Goal: Navigation & Orientation: Find specific page/section

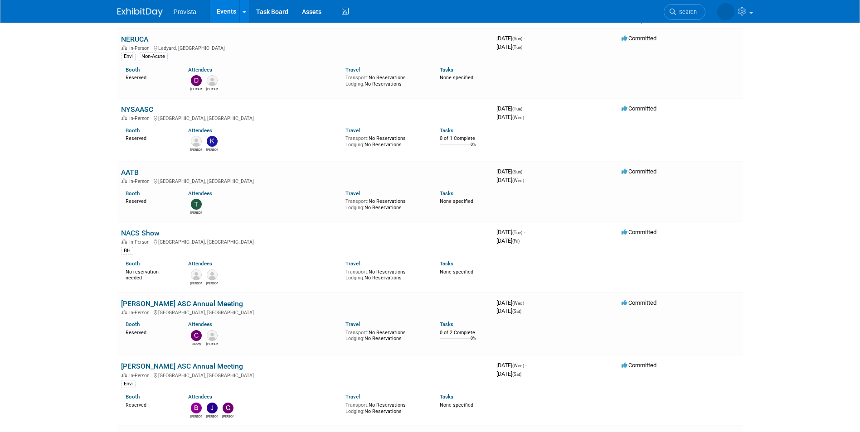
scroll to position [91, 0]
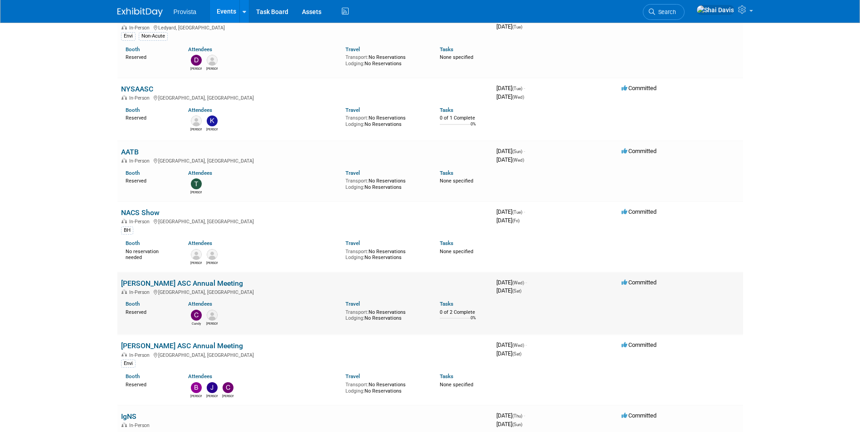
click at [144, 280] on link "[PERSON_NAME] ASC Annual Meeting" at bounding box center [182, 283] width 122 height 9
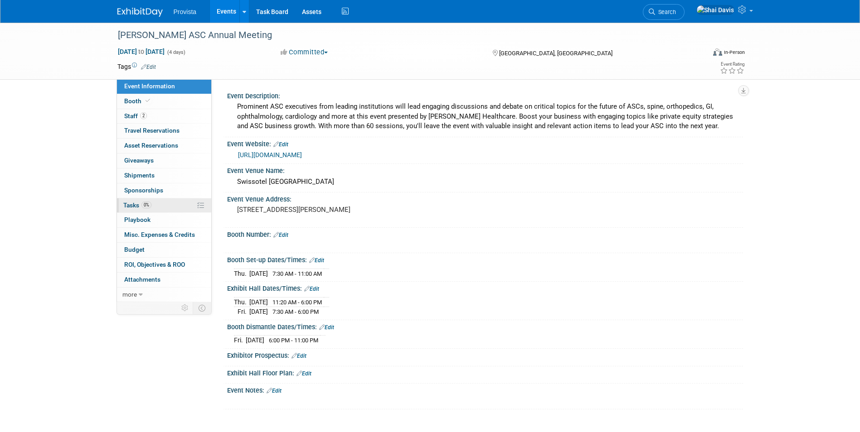
click at [134, 208] on span "Tasks 0%" at bounding box center [137, 205] width 28 height 7
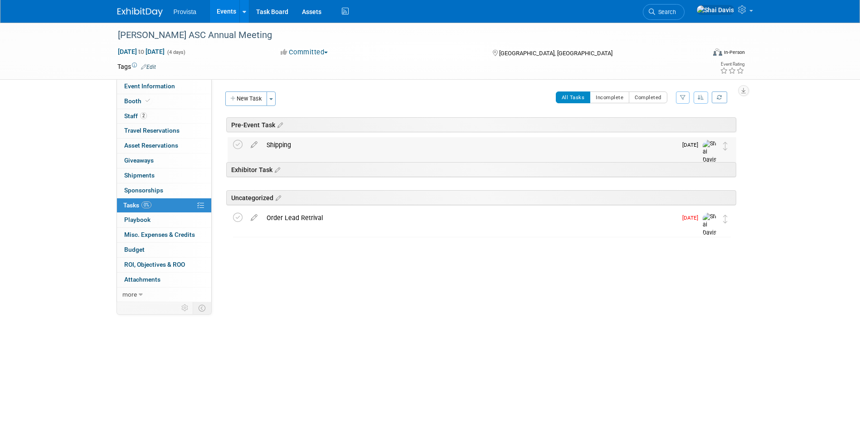
click at [283, 144] on div "Shipping" at bounding box center [469, 144] width 415 height 15
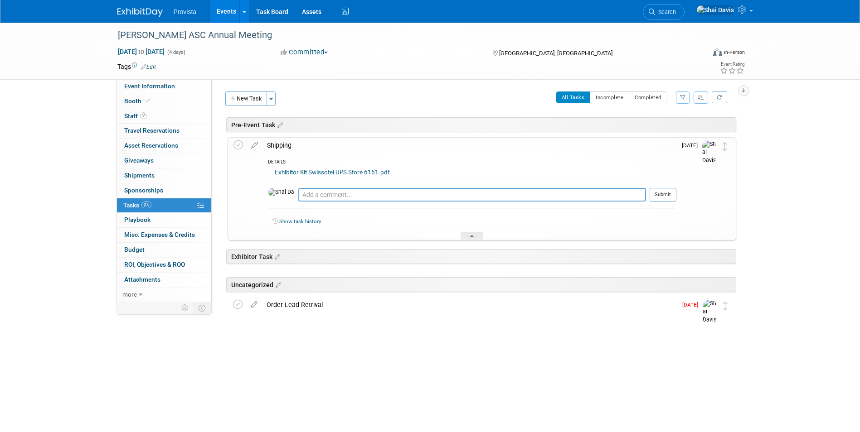
click at [220, 11] on link "Events" at bounding box center [226, 11] width 33 height 23
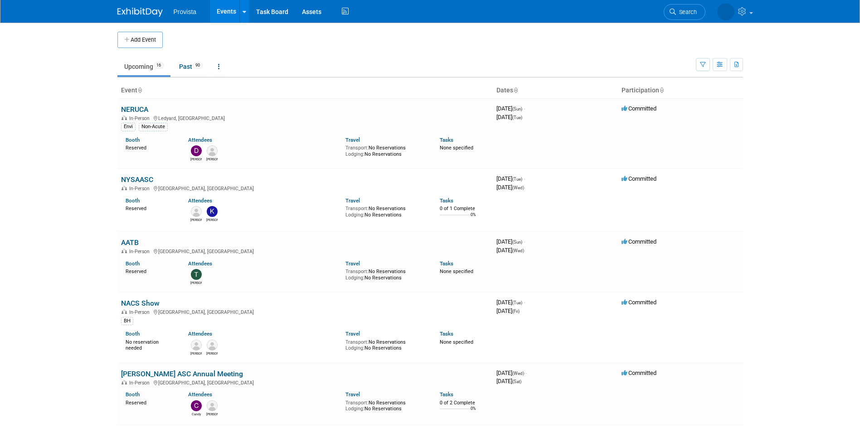
click at [44, 86] on body "Provista Events Add Event Bulk Upload Events Shareable Event Boards Recently Vi…" at bounding box center [430, 216] width 860 height 432
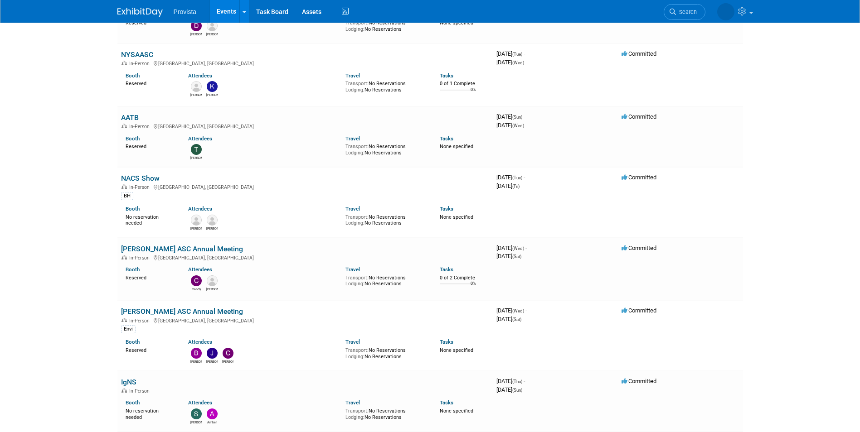
scroll to position [136, 0]
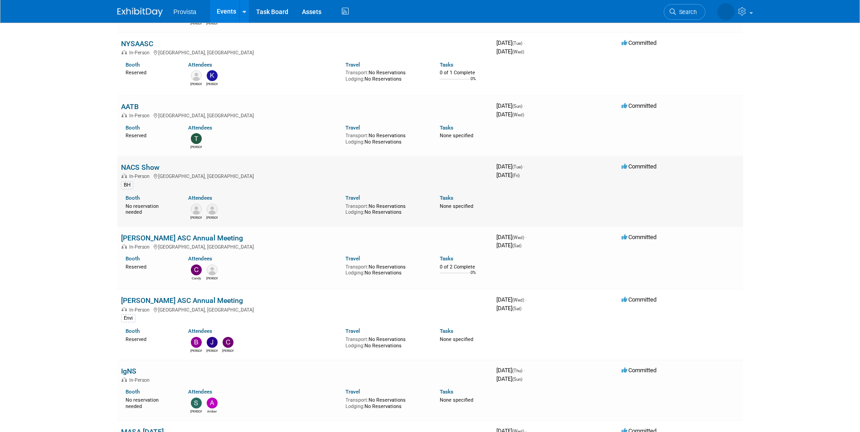
click at [137, 164] on link "NACS Show" at bounding box center [140, 167] width 39 height 9
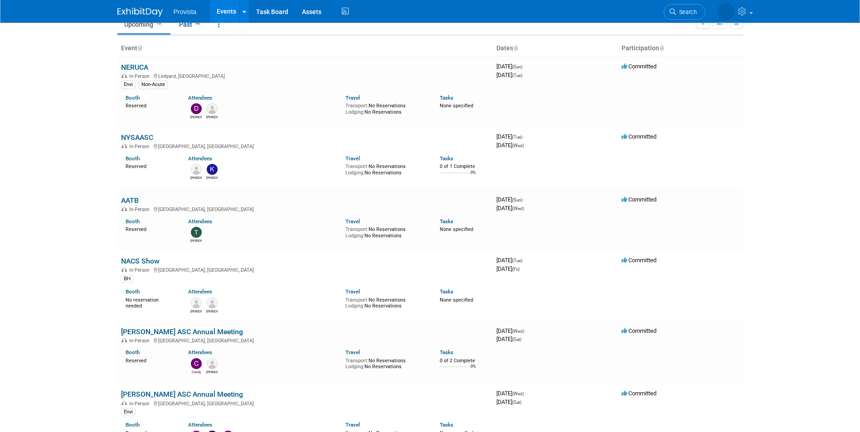
scroll to position [0, 0]
